Goal: Transaction & Acquisition: Purchase product/service

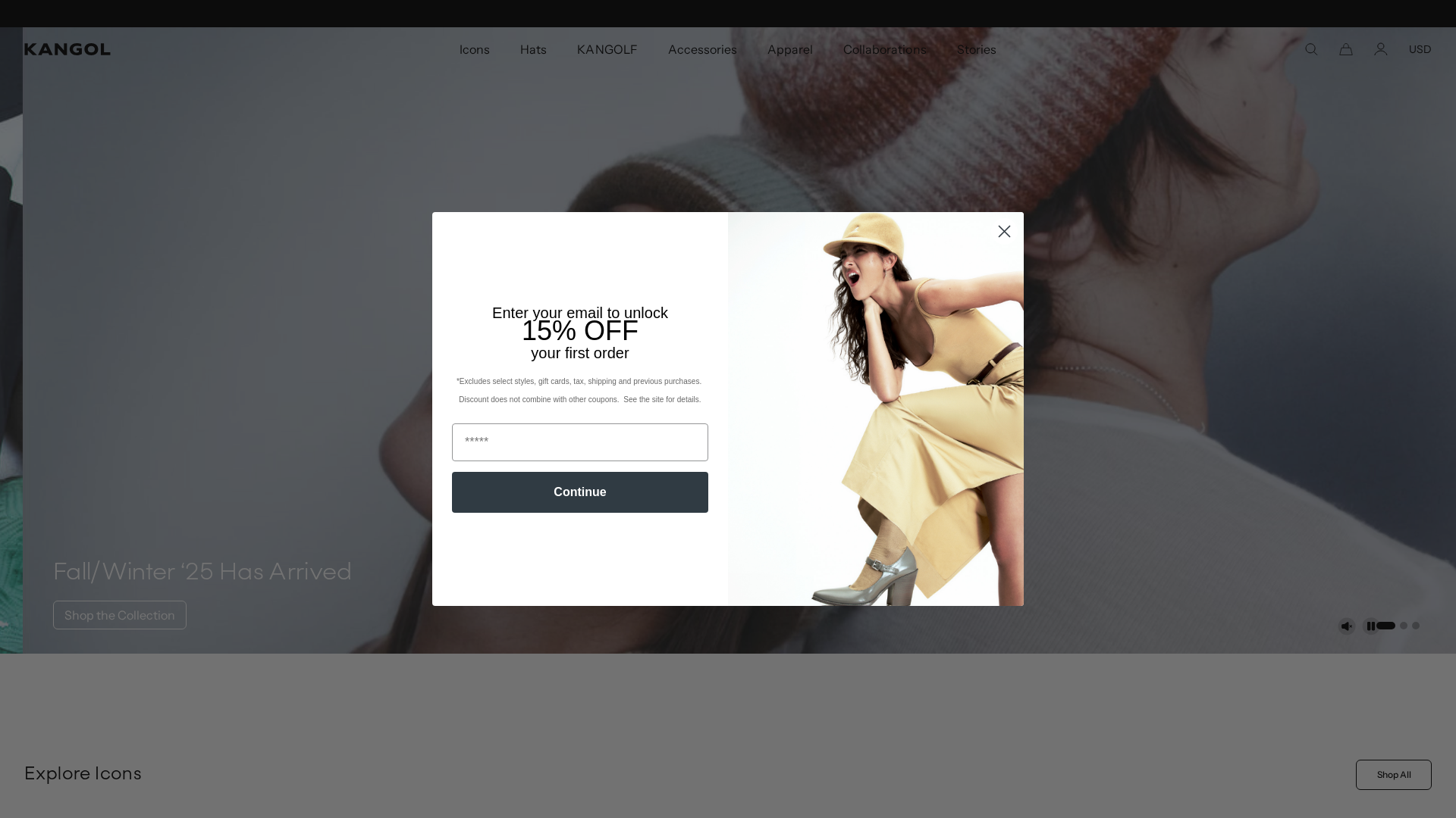
scroll to position [0, 313]
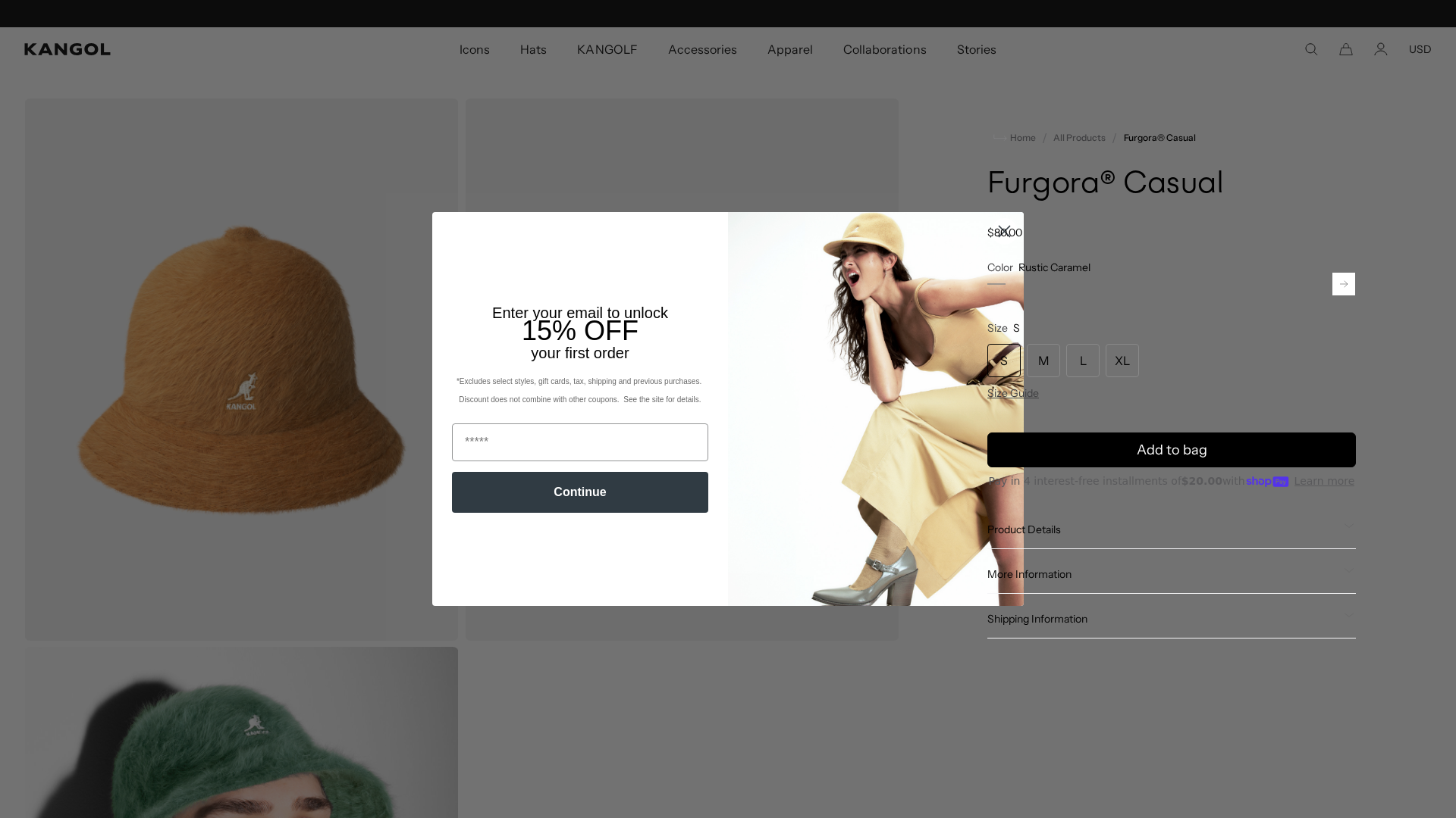
scroll to position [0, 313]
click at [1161, 442] on span "Add to bag" at bounding box center [1172, 450] width 70 height 20
